Goal: Information Seeking & Learning: Learn about a topic

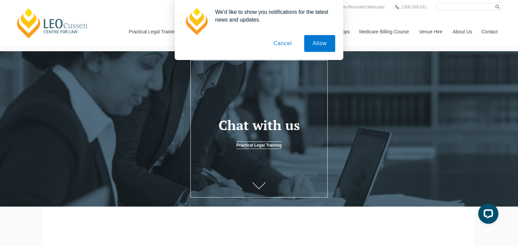
click at [283, 45] on button "Cancel" at bounding box center [282, 43] width 35 height 17
